Goal: Task Accomplishment & Management: Use online tool/utility

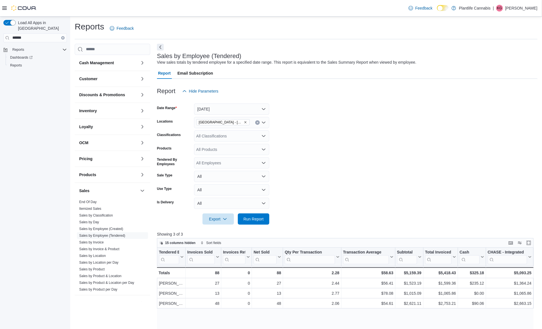
click at [244, 123] on icon "Remove Grande Prairie - Westgate from selection in this group" at bounding box center [245, 122] width 3 height 3
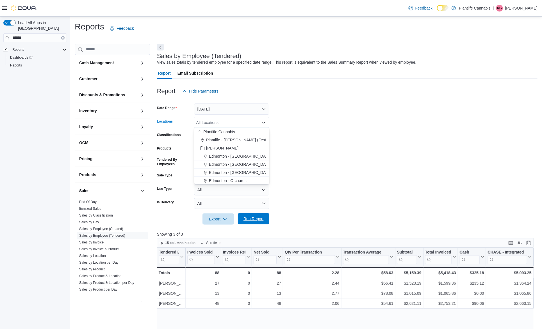
click at [257, 217] on span "Run Report" at bounding box center [253, 219] width 20 height 6
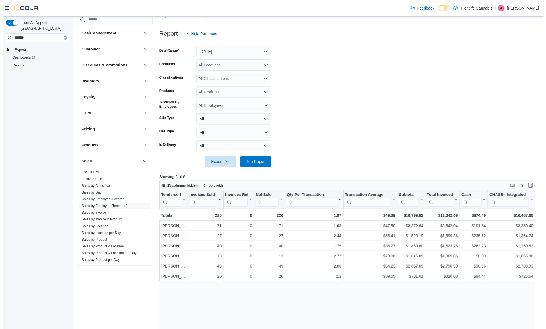
scroll to position [72, 0]
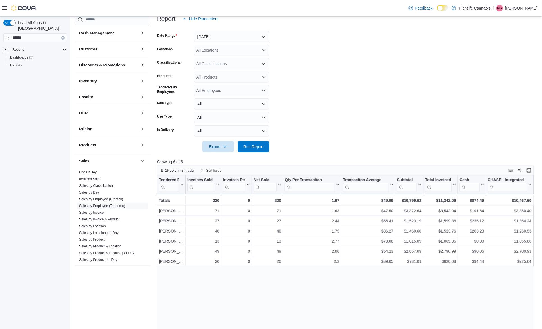
click at [231, 49] on div "All Locations" at bounding box center [231, 50] width 75 height 11
type input "**"
click at [230, 61] on span "[GEOGRAPHIC_DATA] - [GEOGRAPHIC_DATA]" at bounding box center [251, 60] width 85 height 6
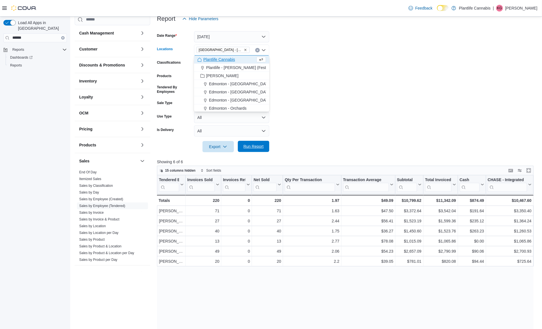
click at [263, 148] on span "Run Report" at bounding box center [253, 147] width 20 height 6
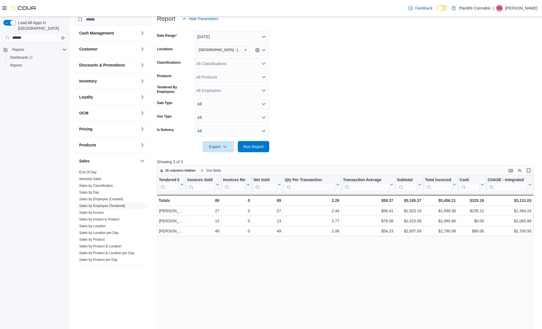
click at [432, 280] on div "Tendered Employee Click to view column header actions Invoices Sold Click to vi…" at bounding box center [345, 301] width 377 height 253
click at [330, 247] on div "Tendered Employee Click to view column header actions Invoices Sold Click to vi…" at bounding box center [347, 301] width 381 height 253
click at [256, 148] on span "Run Report" at bounding box center [253, 147] width 20 height 6
click at [241, 63] on div "All Classifications" at bounding box center [231, 63] width 75 height 11
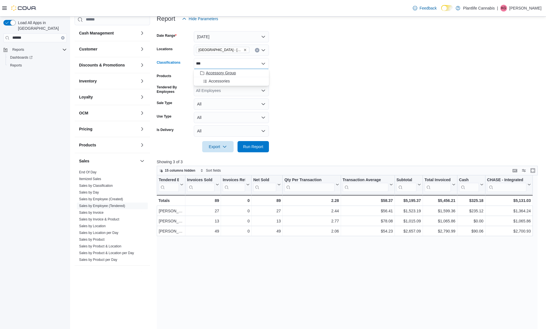
type input "***"
click at [229, 74] on span "Accessory Group" at bounding box center [221, 73] width 30 height 6
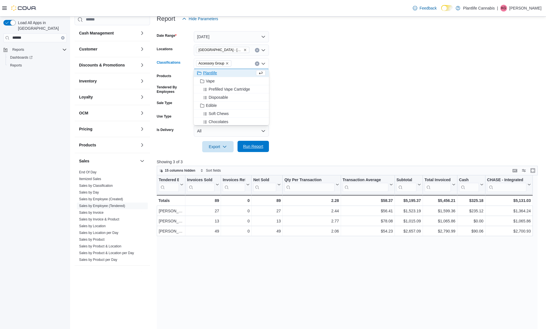
click at [256, 146] on span "Run Report" at bounding box center [253, 147] width 20 height 6
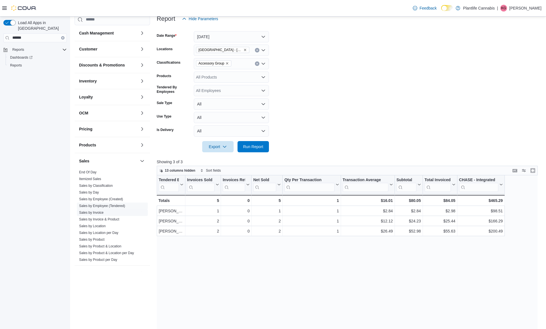
click at [98, 215] on link "Sales by Invoice" at bounding box center [91, 213] width 24 height 4
click at [98, 188] on link "Sales by Classification" at bounding box center [96, 186] width 34 height 4
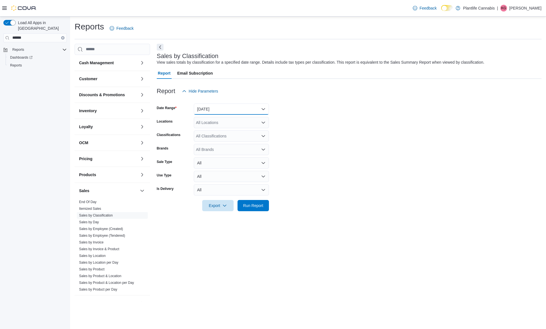
click at [226, 107] on button "[DATE]" at bounding box center [231, 109] width 75 height 11
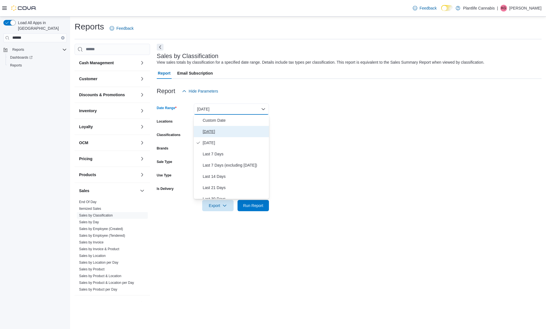
click at [220, 132] on span "[DATE]" at bounding box center [235, 131] width 64 height 7
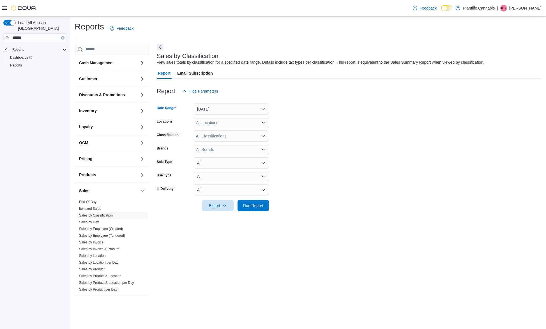
click at [227, 124] on div "All Locations" at bounding box center [231, 122] width 75 height 11
type input "**"
click at [230, 132] on span "[GEOGRAPHIC_DATA] - [GEOGRAPHIC_DATA]" at bounding box center [251, 132] width 85 height 6
click at [250, 204] on span "Run Report" at bounding box center [253, 206] width 20 height 6
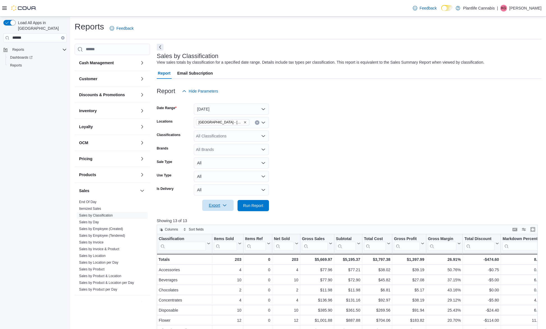
click at [217, 205] on span "Export" at bounding box center [218, 205] width 25 height 11
click at [225, 217] on span "Export to Excel" at bounding box center [218, 216] width 25 height 4
click at [99, 244] on link "Sales by Invoice" at bounding box center [91, 243] width 24 height 4
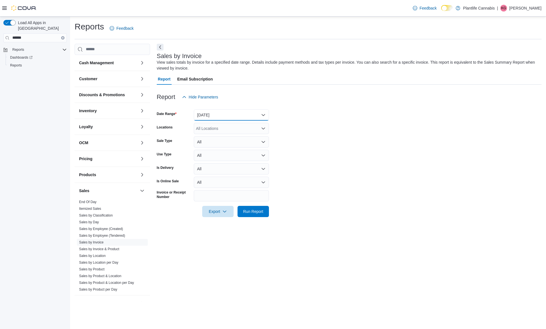
click at [233, 112] on button "[DATE]" at bounding box center [231, 114] width 75 height 11
click at [220, 139] on span "[DATE]" at bounding box center [235, 137] width 64 height 7
click at [227, 130] on div "All Locations" at bounding box center [231, 128] width 75 height 11
type input "**"
click at [220, 140] on span "[GEOGRAPHIC_DATA] - [GEOGRAPHIC_DATA]" at bounding box center [251, 138] width 85 height 6
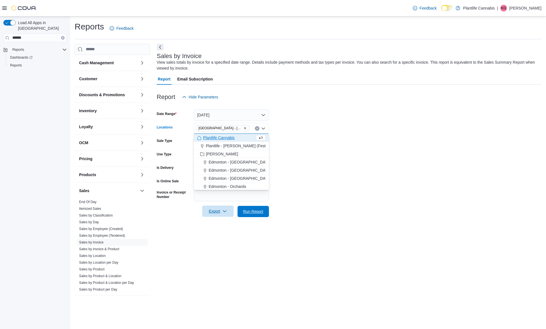
drag, startPoint x: 243, startPoint y: 212, endPoint x: 220, endPoint y: 215, distance: 23.1
click at [244, 212] on span "Run Report" at bounding box center [253, 212] width 20 height 6
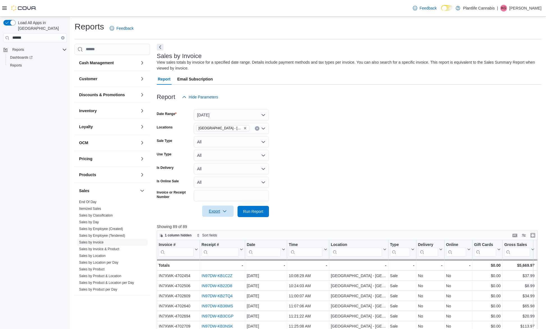
click at [211, 213] on span "Export" at bounding box center [218, 211] width 25 height 11
click at [224, 224] on span "Export to Excel" at bounding box center [218, 222] width 25 height 4
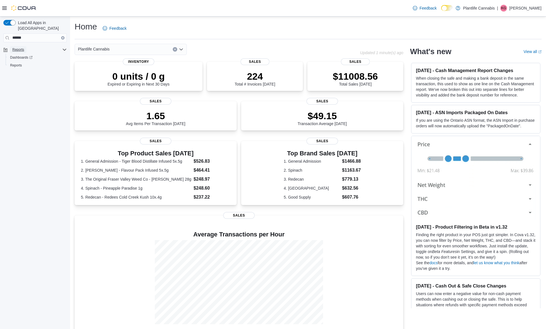
click at [24, 47] on span "Reports" at bounding box center [18, 49] width 12 height 4
click at [15, 47] on span "Reports" at bounding box center [18, 49] width 12 height 4
click at [60, 46] on div "Reports" at bounding box center [38, 49] width 57 height 7
click at [64, 47] on icon "Complex example" at bounding box center [64, 49] width 4 height 4
click at [20, 62] on span "Reports" at bounding box center [16, 65] width 12 height 7
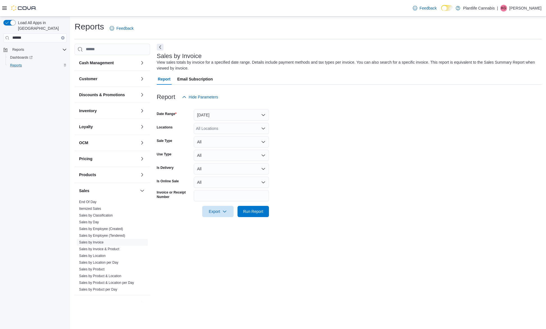
click at [64, 64] on icon "Complex example" at bounding box center [65, 65] width 2 height 3
click at [221, 117] on button "[DATE]" at bounding box center [231, 114] width 75 height 11
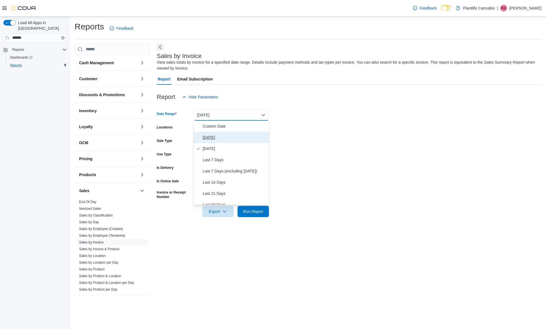
click at [215, 136] on span "[DATE]" at bounding box center [235, 137] width 64 height 7
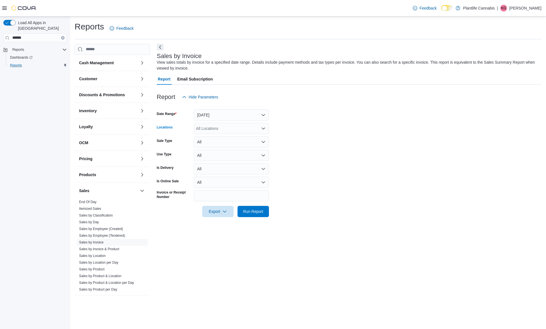
click at [226, 131] on div "All Locations" at bounding box center [231, 128] width 75 height 11
type input "**"
click at [216, 137] on span "[GEOGRAPHIC_DATA] - [GEOGRAPHIC_DATA]" at bounding box center [251, 138] width 85 height 6
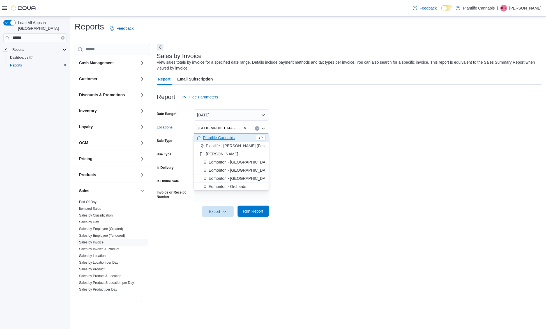
click at [263, 212] on span "Run Report" at bounding box center [253, 212] width 20 height 6
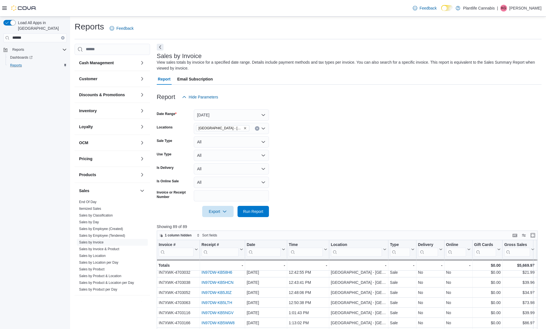
scroll to position [85, 0]
click at [310, 194] on form "Date Range Today Locations Grande Prairie - Westgate Sale Type All Use Type All…" at bounding box center [349, 160] width 385 height 114
click at [112, 235] on link "Sales by Employee (Tendered)" at bounding box center [102, 236] width 46 height 4
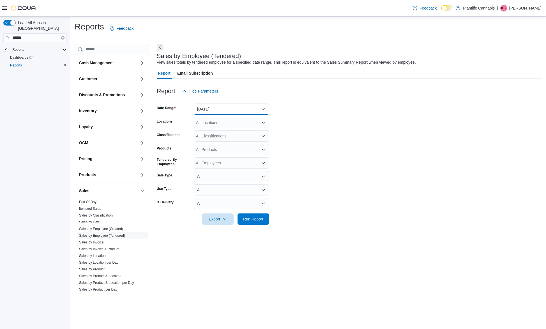
click at [231, 109] on button "[DATE]" at bounding box center [231, 109] width 75 height 11
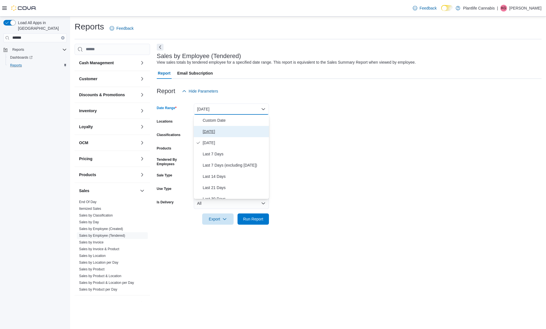
click at [221, 130] on span "[DATE]" at bounding box center [235, 131] width 64 height 7
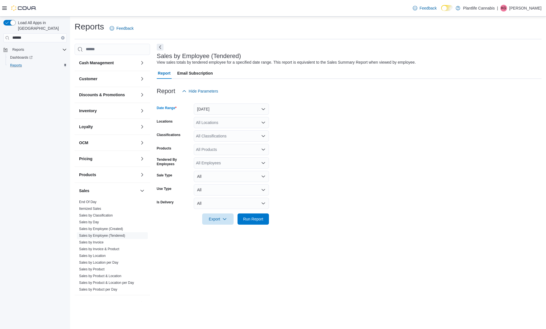
click at [229, 123] on div "All Locations" at bounding box center [231, 122] width 75 height 11
type input "**"
click at [228, 135] on button "[GEOGRAPHIC_DATA] - [GEOGRAPHIC_DATA]" at bounding box center [231, 132] width 75 height 8
click at [260, 219] on span "Run Report" at bounding box center [253, 219] width 20 height 6
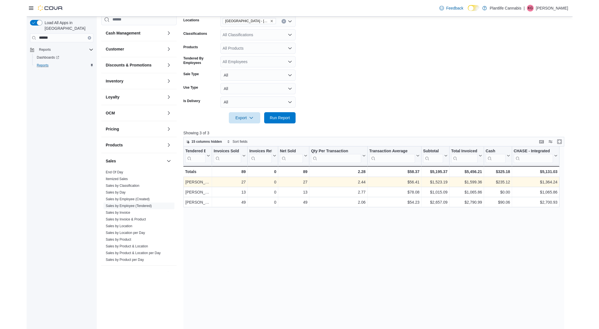
scroll to position [101, 0]
